Goal: Browse casually

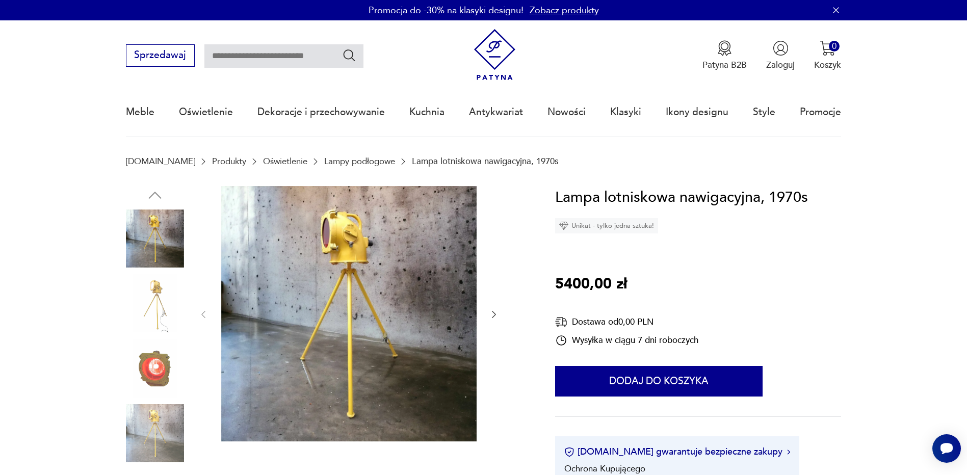
click at [165, 367] on img at bounding box center [155, 368] width 58 height 58
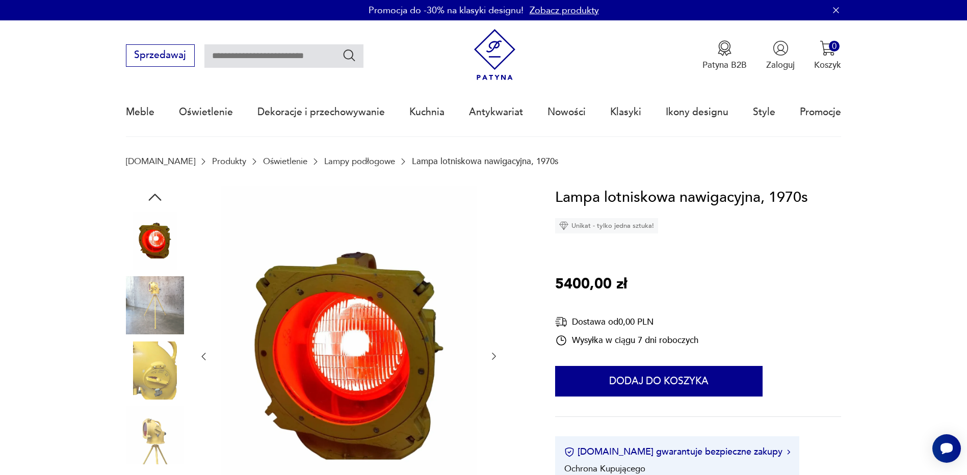
click at [154, 362] on img at bounding box center [155, 370] width 58 height 58
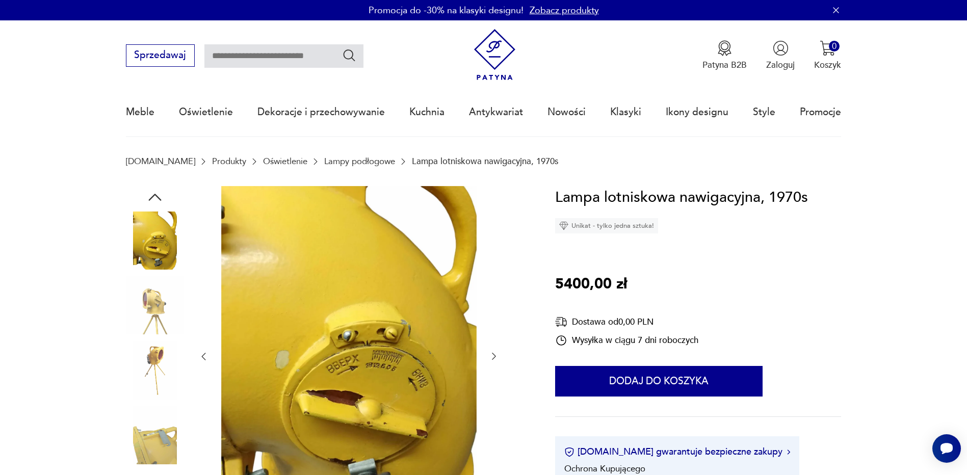
click at [156, 249] on img at bounding box center [155, 241] width 58 height 58
click at [161, 302] on img at bounding box center [155, 305] width 58 height 58
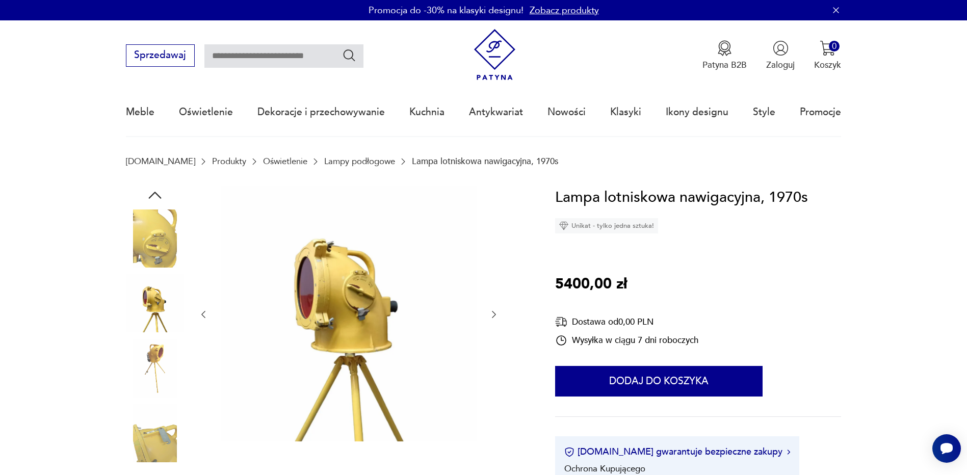
click at [152, 360] on img at bounding box center [155, 368] width 58 height 58
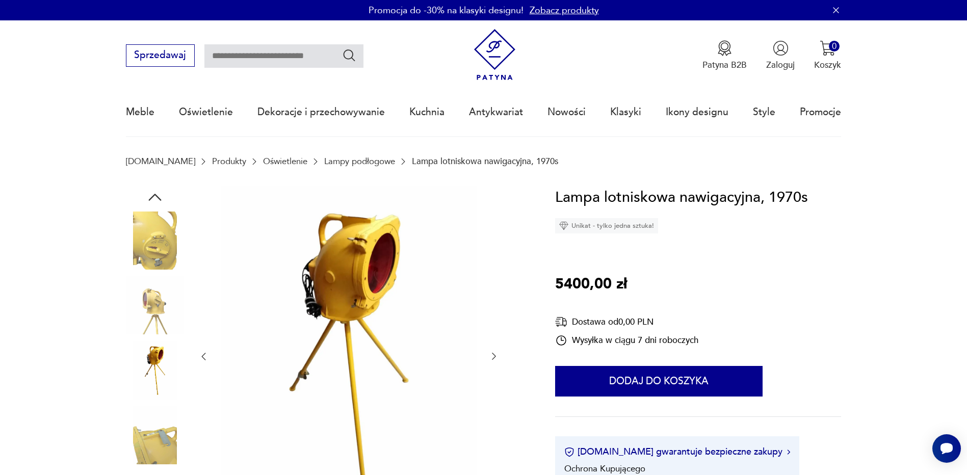
click at [168, 420] on img at bounding box center [155, 435] width 58 height 58
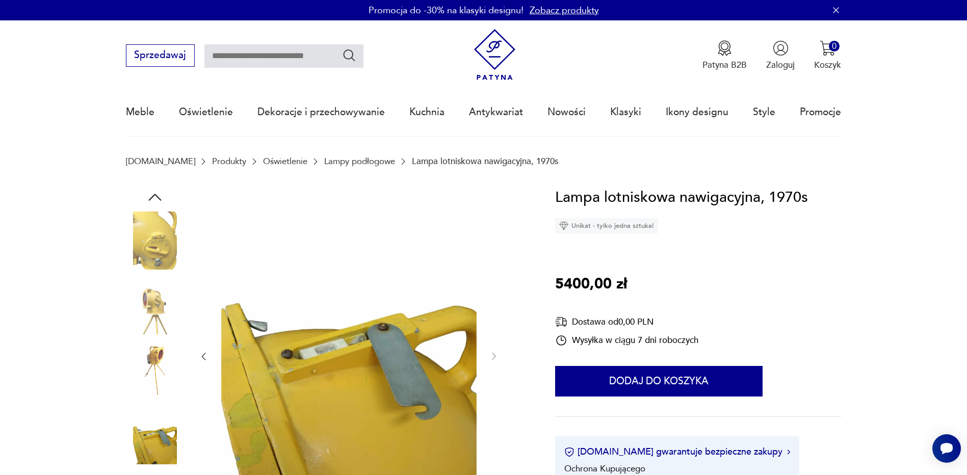
click at [160, 378] on img at bounding box center [155, 370] width 58 height 58
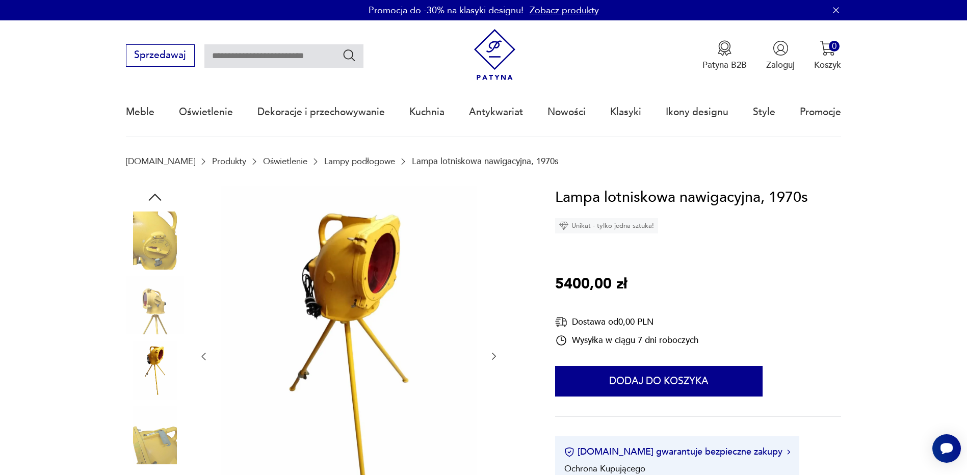
click at [147, 303] on img at bounding box center [155, 305] width 58 height 58
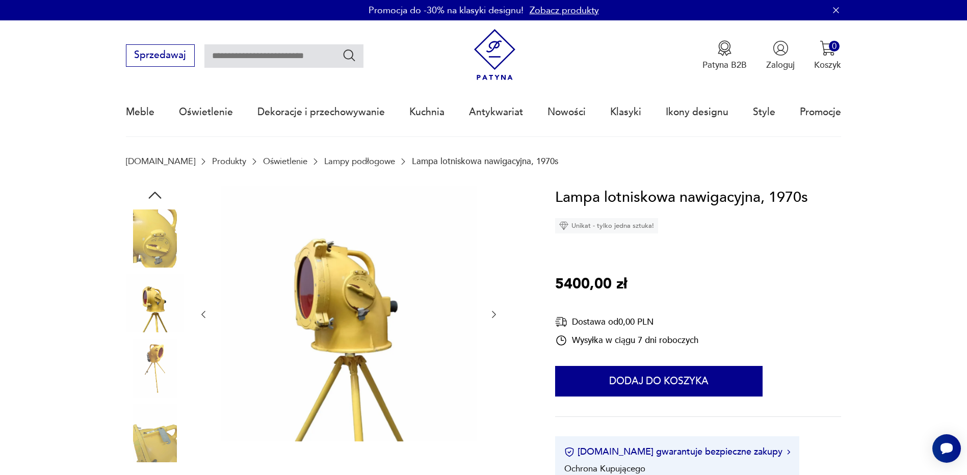
click at [152, 233] on img at bounding box center [155, 238] width 58 height 58
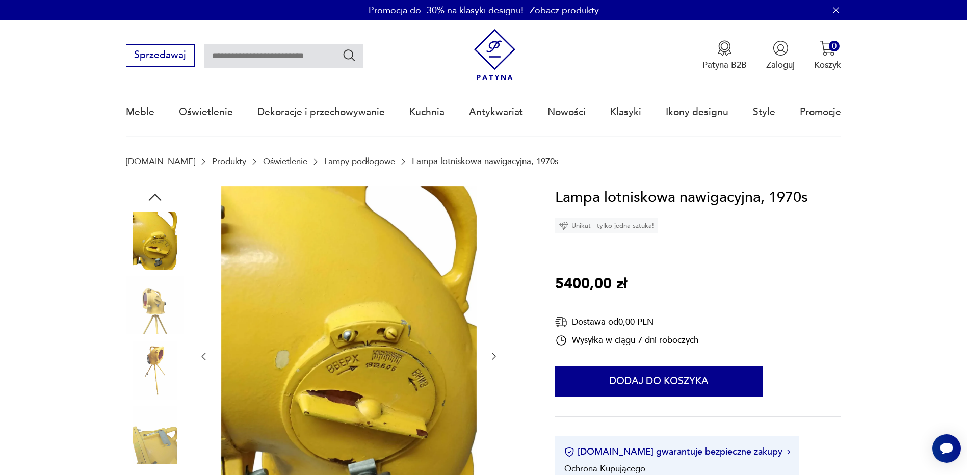
click at [147, 318] on img at bounding box center [155, 305] width 58 height 58
